Goal: Check status

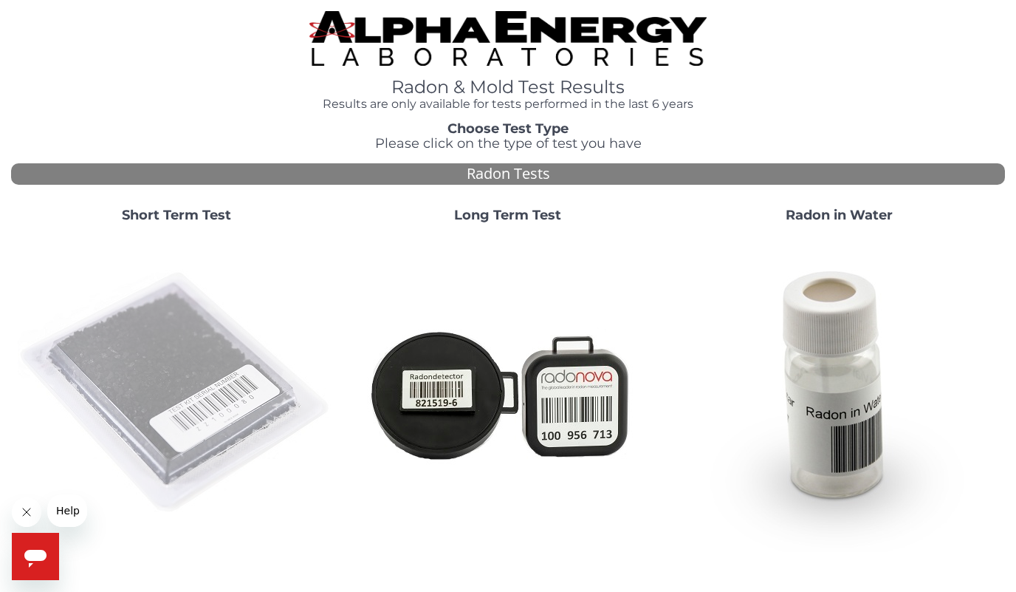
click at [121, 397] on img at bounding box center [177, 393] width 318 height 318
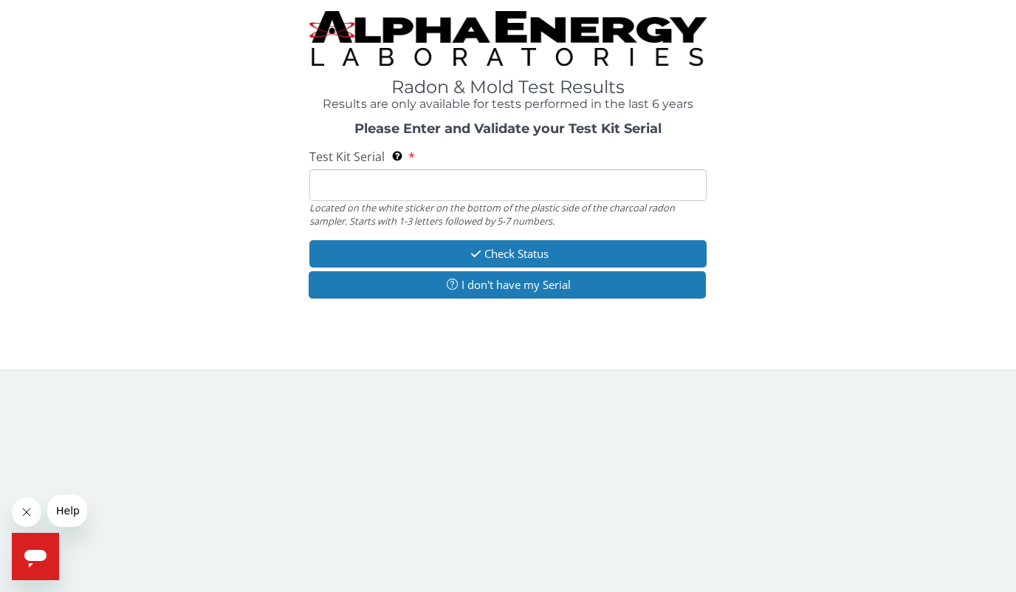
click at [445, 185] on input "Test Kit Serial Located on the white sticker on the bottom of the plastic side …" at bounding box center [508, 185] width 397 height 32
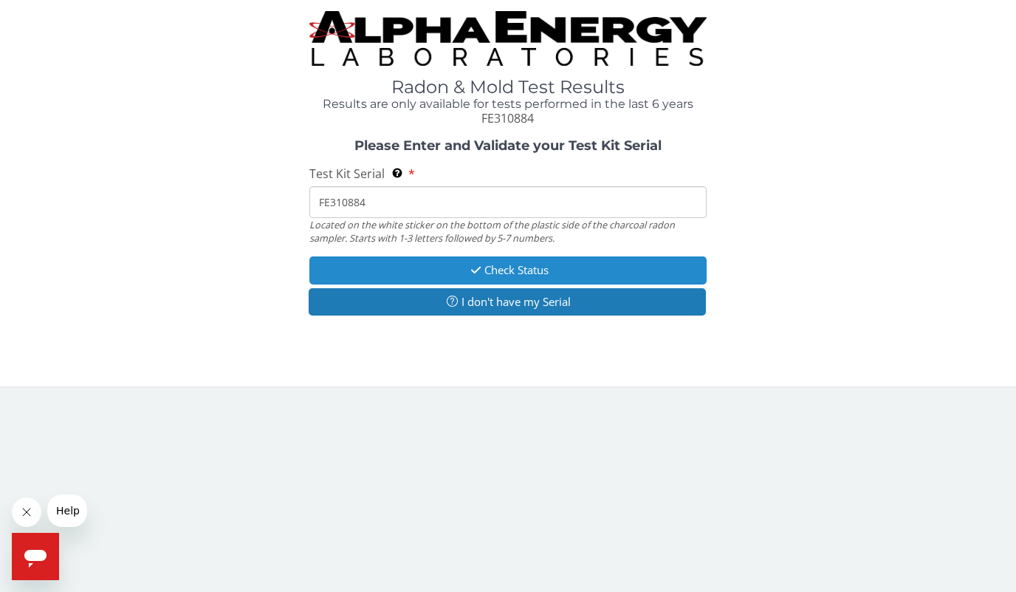
type input "FE310884"
click at [483, 264] on button "Check Status" at bounding box center [508, 269] width 397 height 27
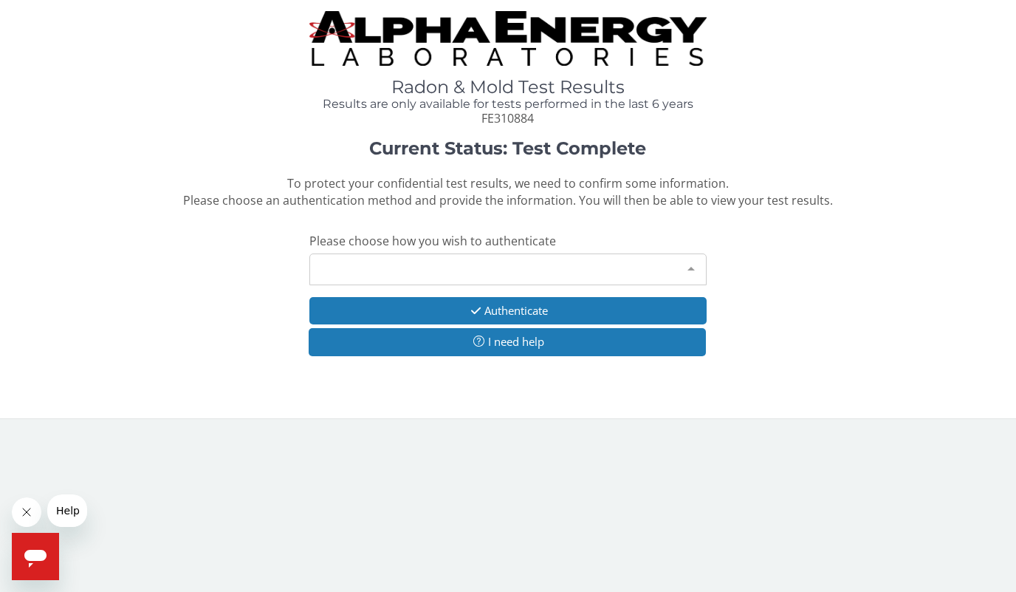
click at [483, 264] on div "Please make a selection" at bounding box center [508, 269] width 397 height 32
click at [493, 271] on div "Please make a selection" at bounding box center [508, 269] width 397 height 32
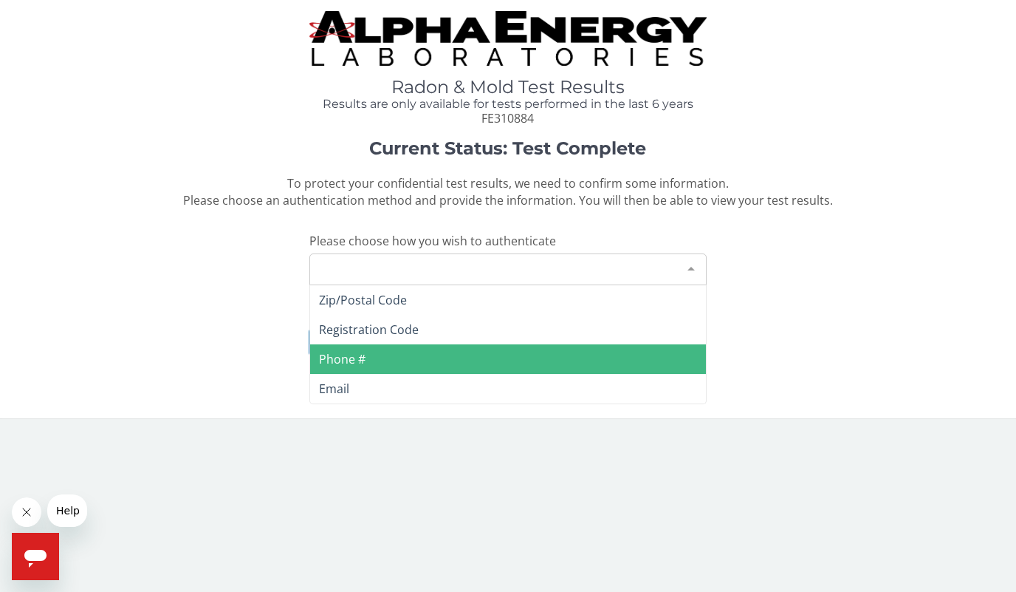
click at [416, 351] on span "Phone #" at bounding box center [508, 359] width 396 height 30
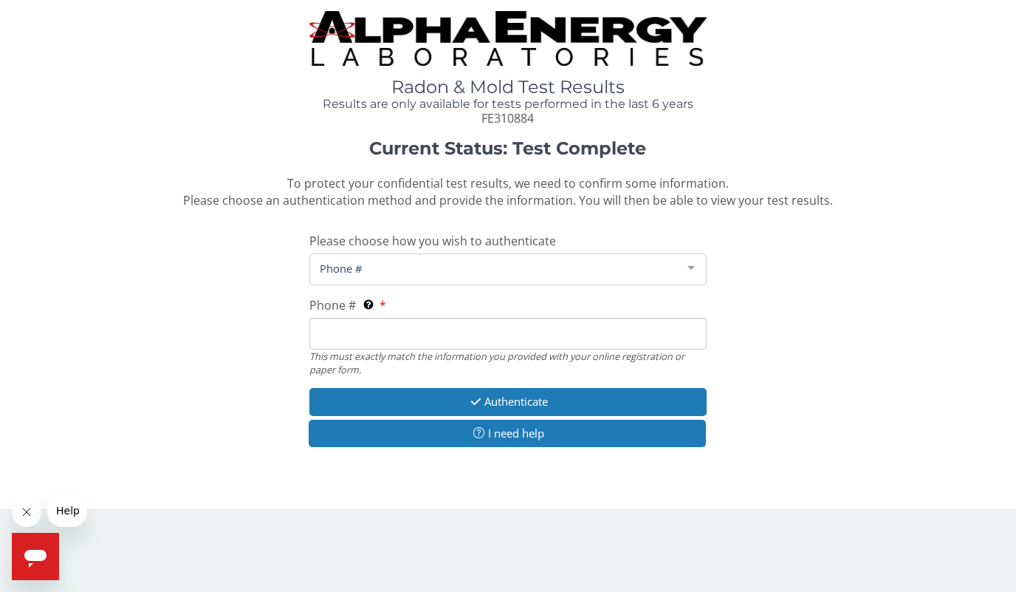
click at [424, 269] on span "Phone #" at bounding box center [496, 268] width 360 height 16
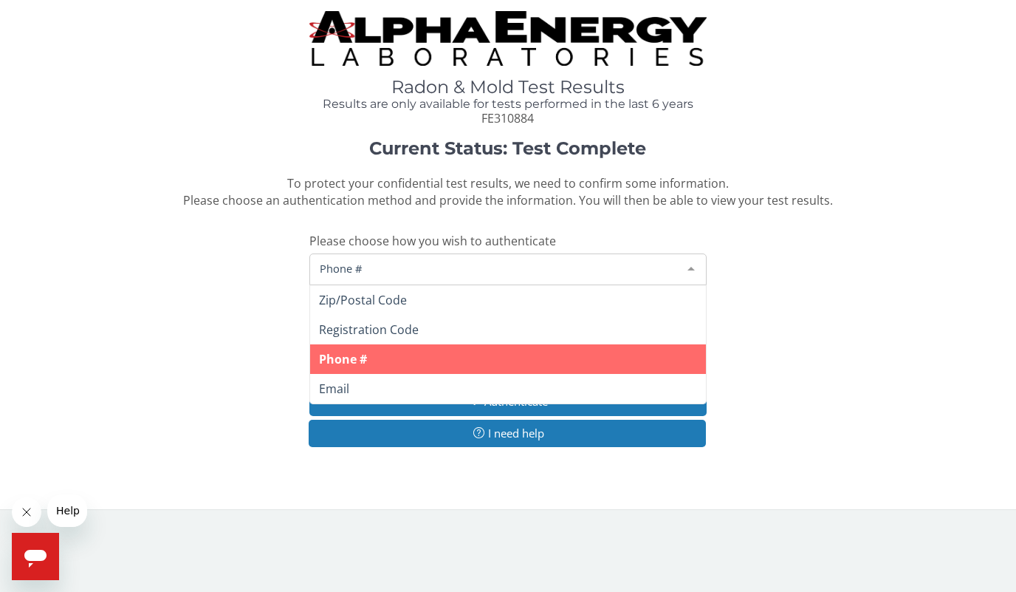
click at [424, 269] on span "Phone #" at bounding box center [496, 268] width 360 height 16
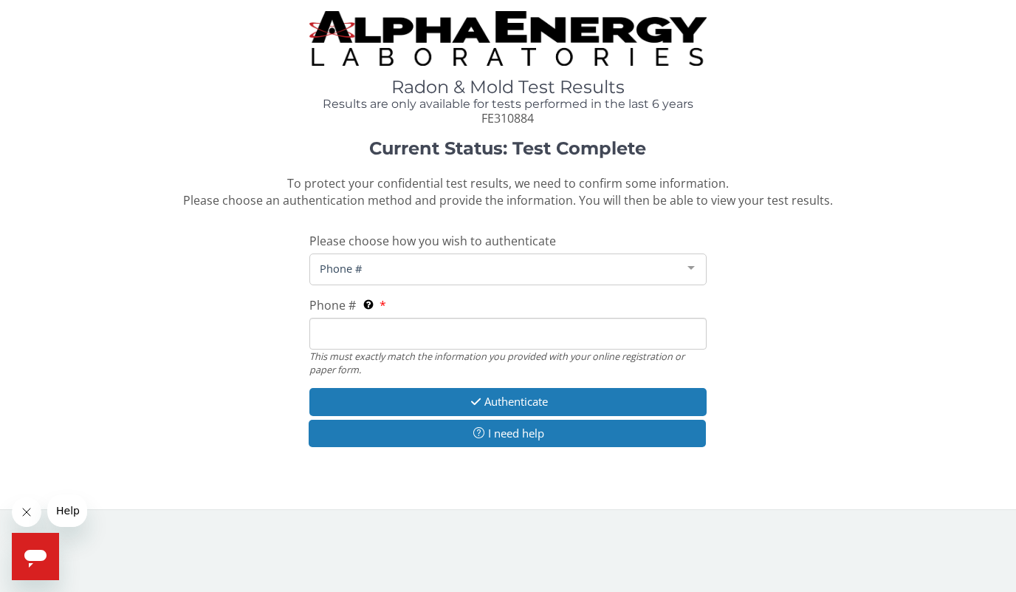
click at [403, 339] on input "Phone # This must exactly match the information you provided with your online r…" at bounding box center [508, 334] width 397 height 32
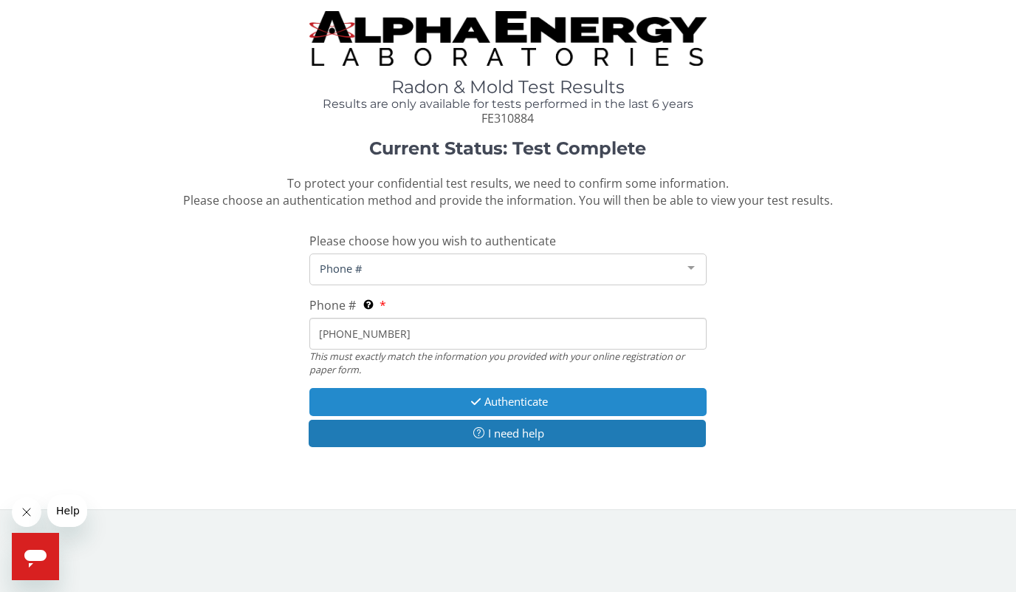
type input "[PHONE_NUMBER]"
click at [461, 400] on button "Authenticate" at bounding box center [508, 401] width 397 height 27
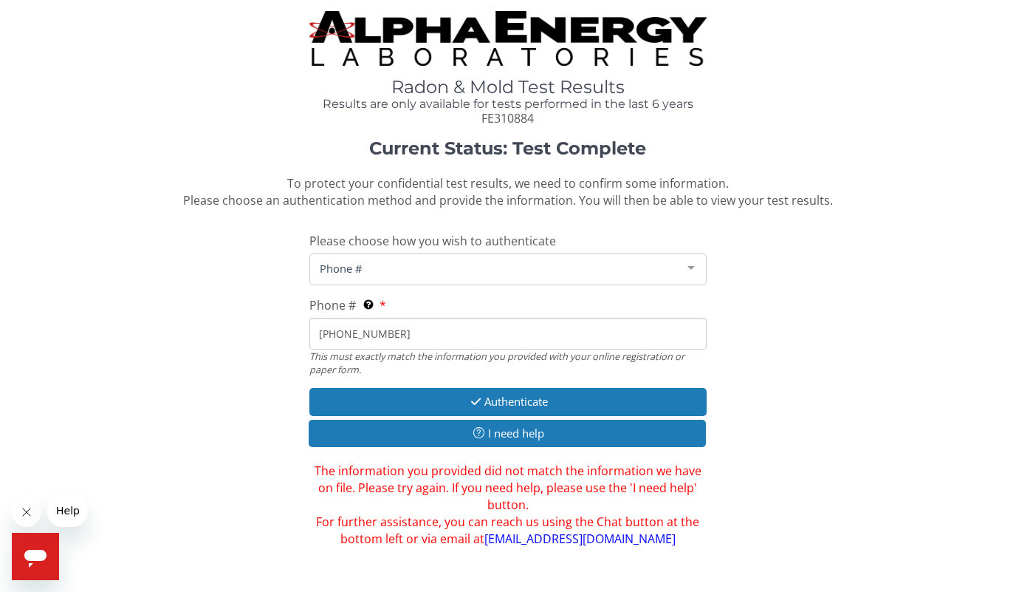
click at [466, 268] on span "Phone #" at bounding box center [496, 268] width 360 height 16
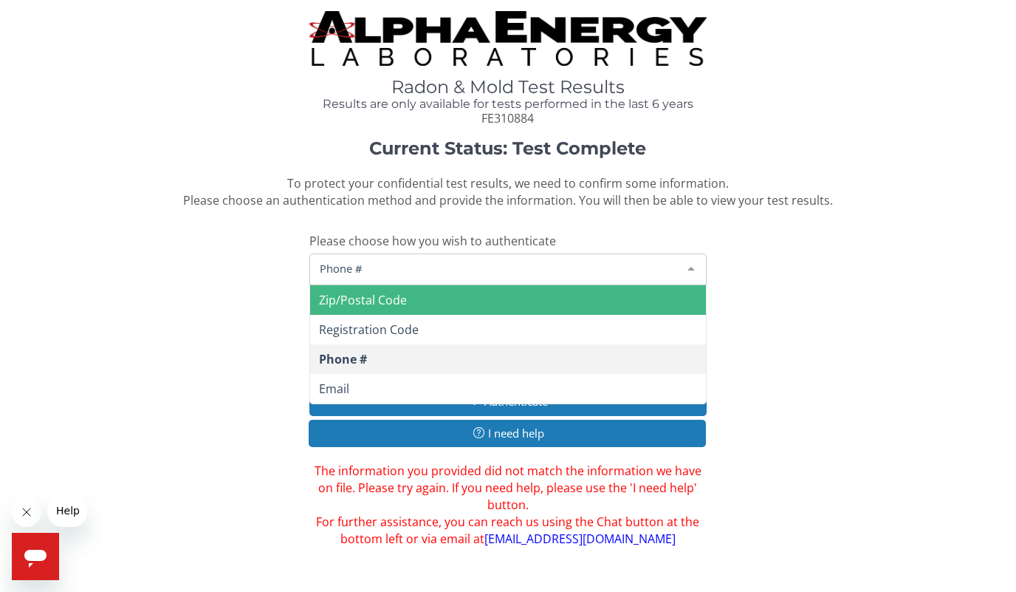
click at [457, 295] on span "Zip/Postal Code" at bounding box center [508, 300] width 396 height 30
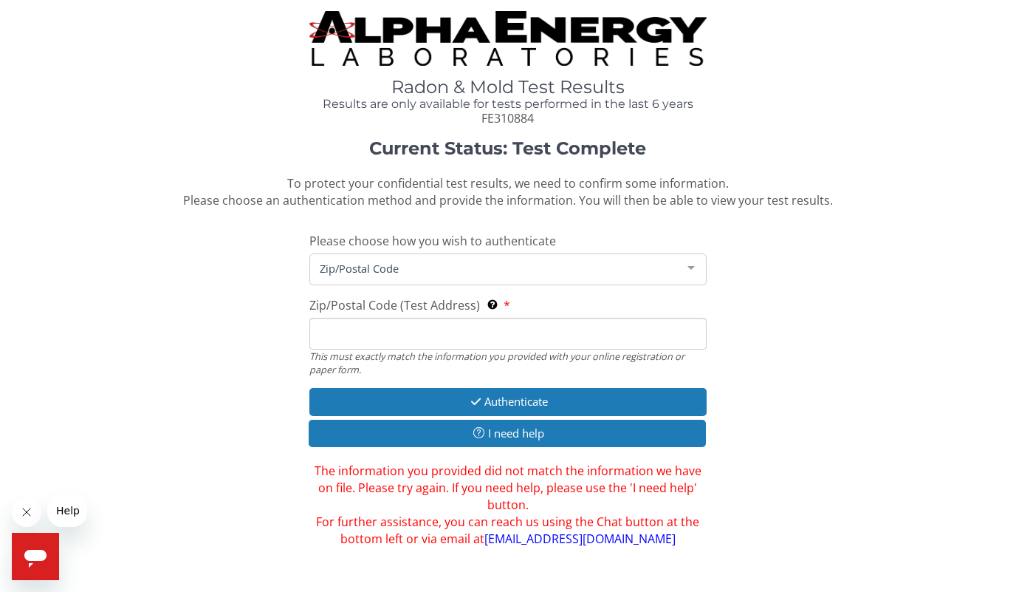
click at [434, 338] on input "Zip/Postal Code (Test Address) This must exactly match the information you prov…" at bounding box center [508, 334] width 397 height 32
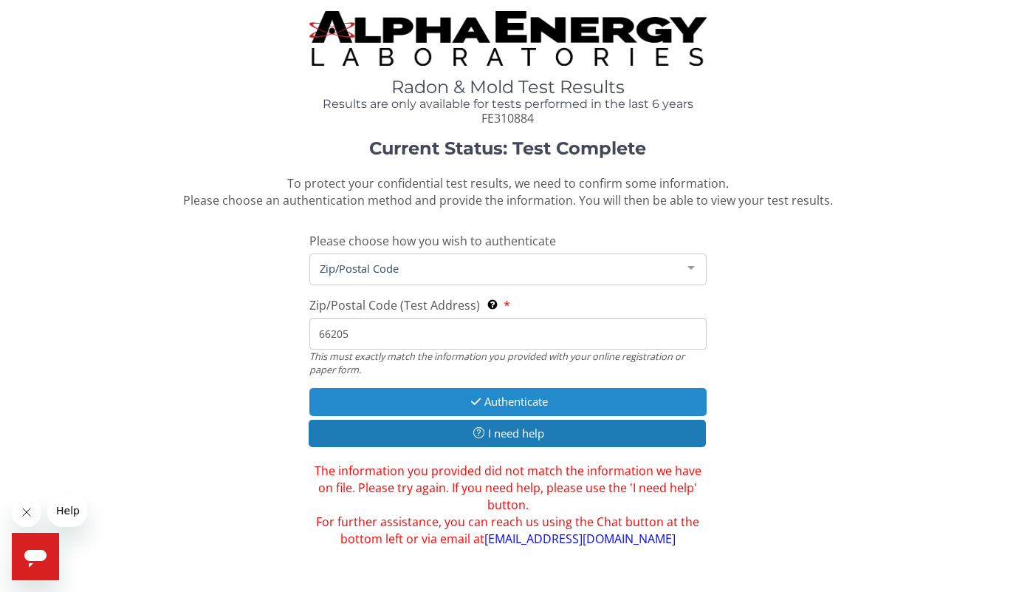
type input "66205"
click at [471, 397] on icon "button" at bounding box center [476, 401] width 17 height 11
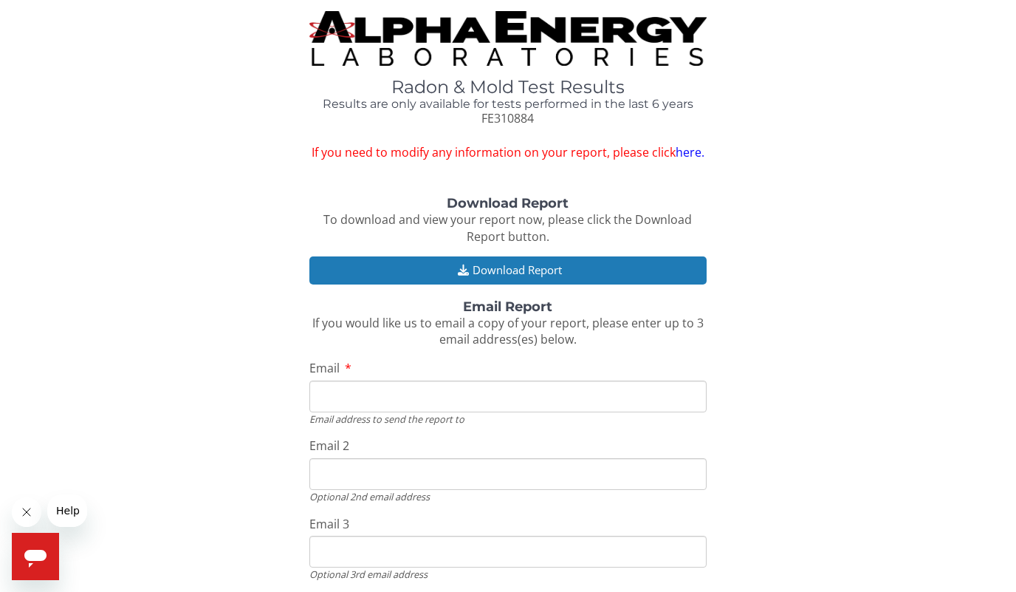
click at [475, 392] on input "Email" at bounding box center [508, 396] width 397 height 32
type input "[EMAIL_ADDRESS][DOMAIN_NAME]"
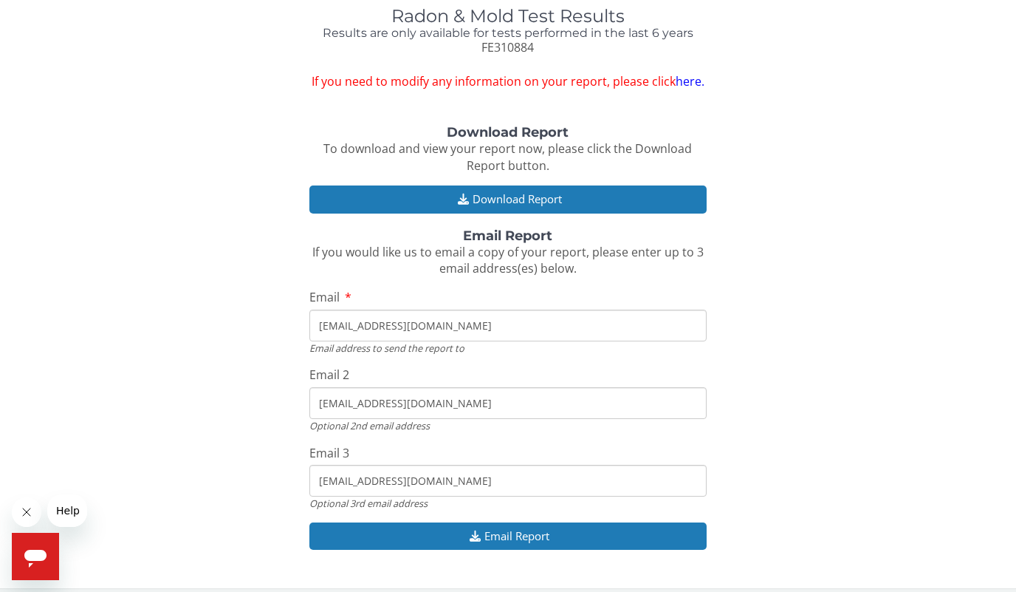
scroll to position [82, 0]
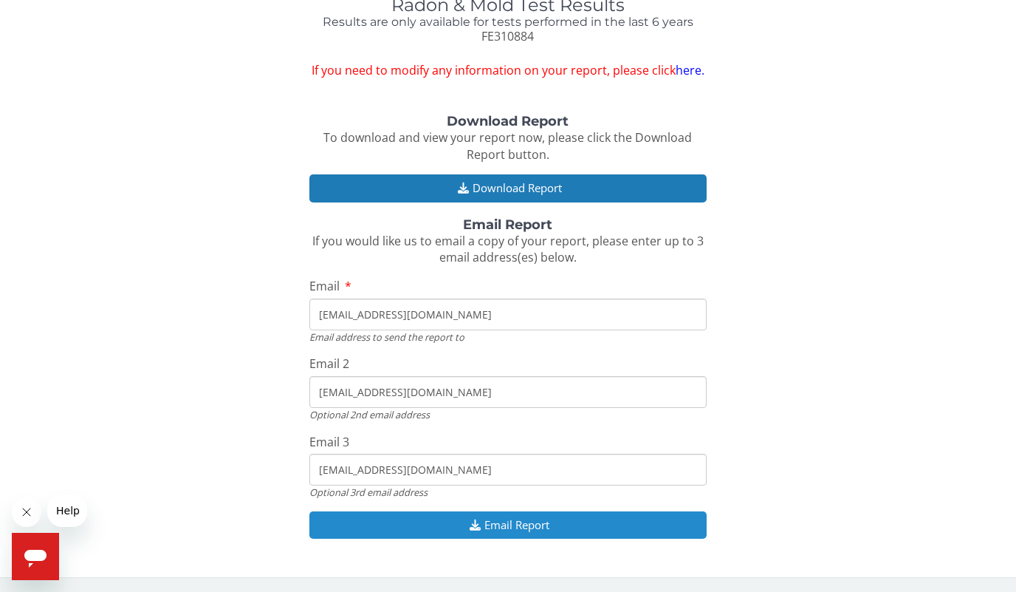
click at [505, 522] on button "Email Report" at bounding box center [508, 524] width 397 height 27
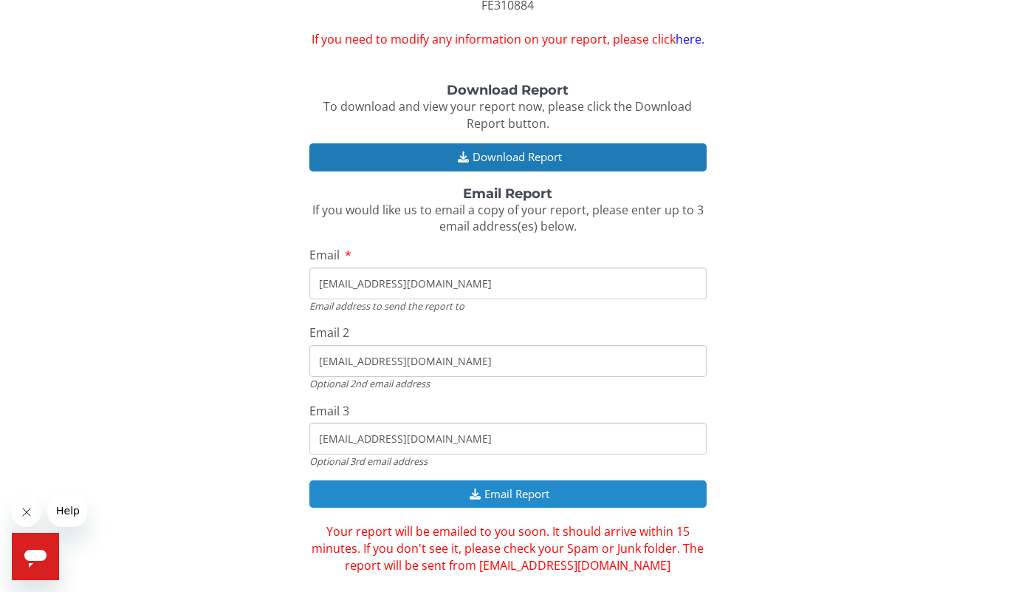
scroll to position [133, 0]
